Goal: Navigation & Orientation: Find specific page/section

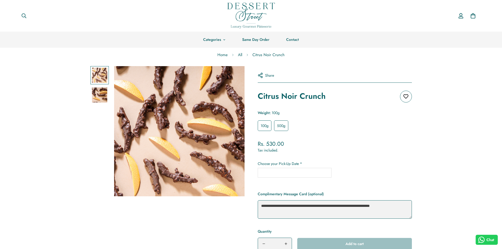
click at [215, 51] on link "Home" at bounding box center [223, 55] width 18 height 14
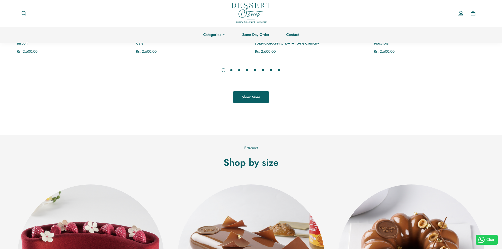
scroll to position [527, 0]
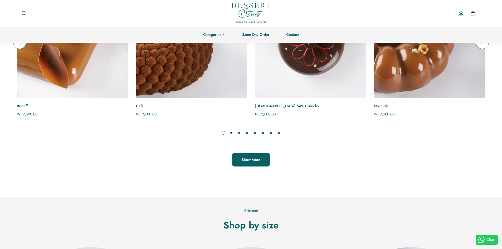
click at [243, 161] on span "Show More" at bounding box center [251, 159] width 19 height 5
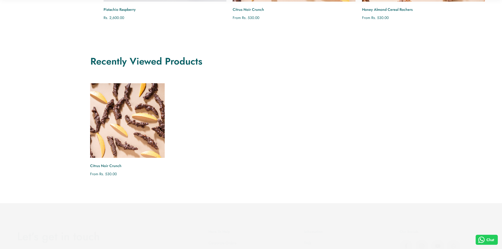
scroll to position [1556, 0]
